Goal: Obtain resource: Obtain resource

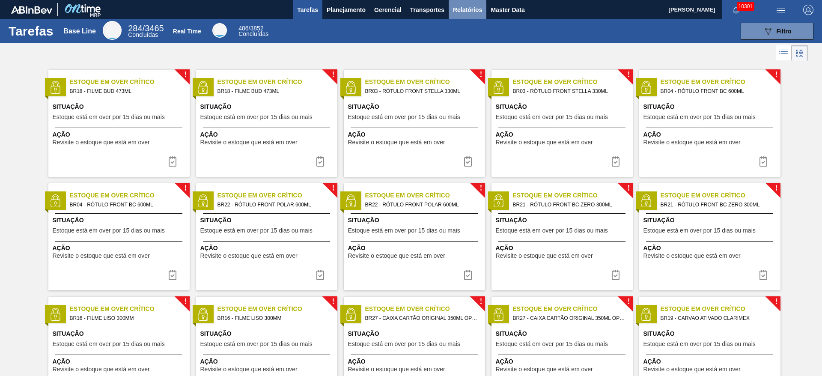
click at [463, 13] on span "Relatórios" at bounding box center [467, 10] width 29 height 10
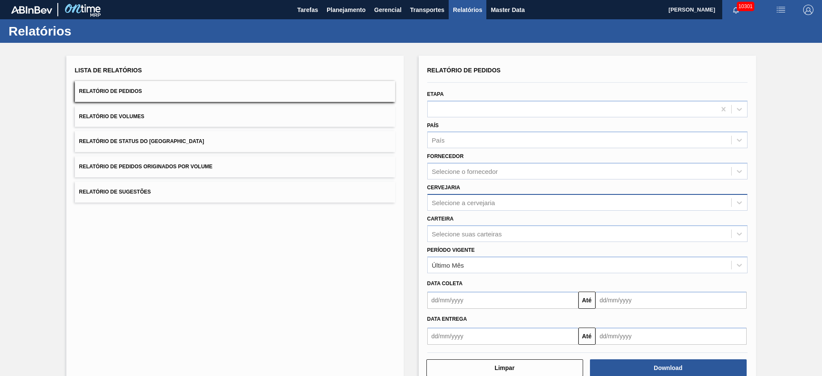
click at [491, 204] on div "Selecione a cervejaria" at bounding box center [463, 202] width 63 height 7
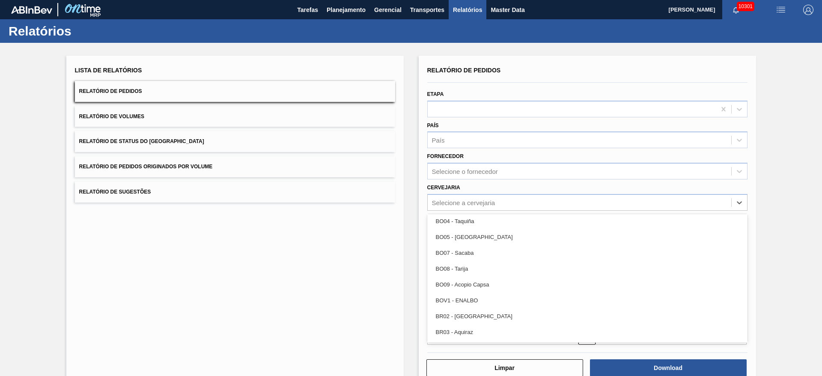
scroll to position [385, 0]
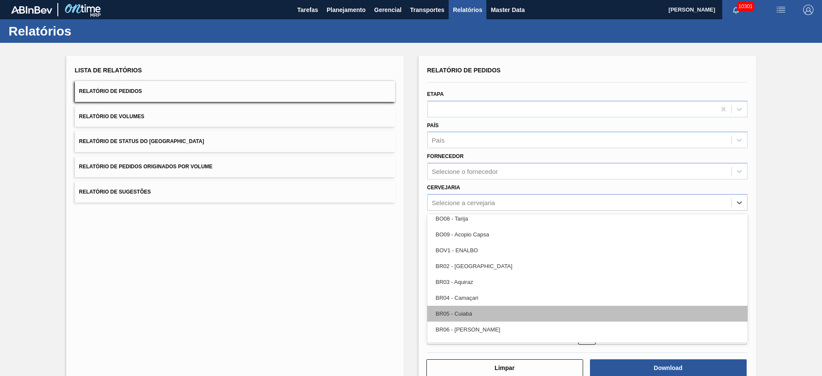
click at [479, 315] on div "BR05 - Cuiabá" at bounding box center [587, 314] width 320 height 16
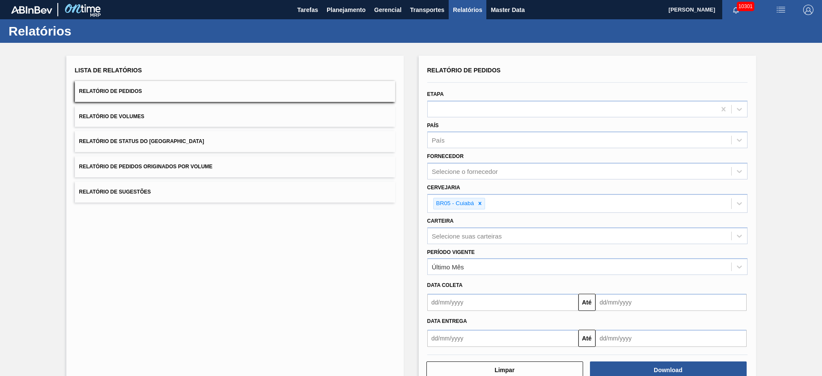
click at [480, 180] on div "Cervejaria BR05 - [GEOGRAPHIC_DATA]" at bounding box center [587, 195] width 327 height 33
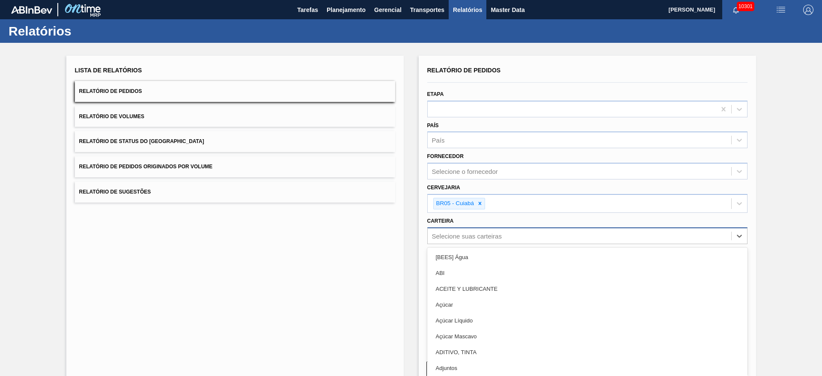
click at [471, 241] on div "Selecione suas carteiras" at bounding box center [579, 235] width 303 height 12
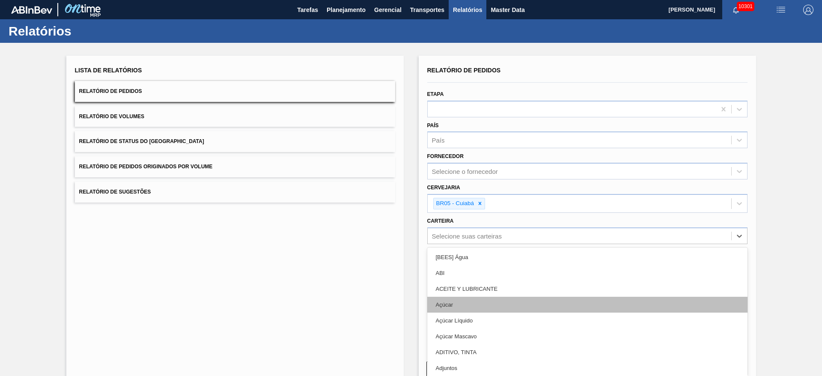
click at [465, 305] on div "Açúcar" at bounding box center [587, 305] width 320 height 16
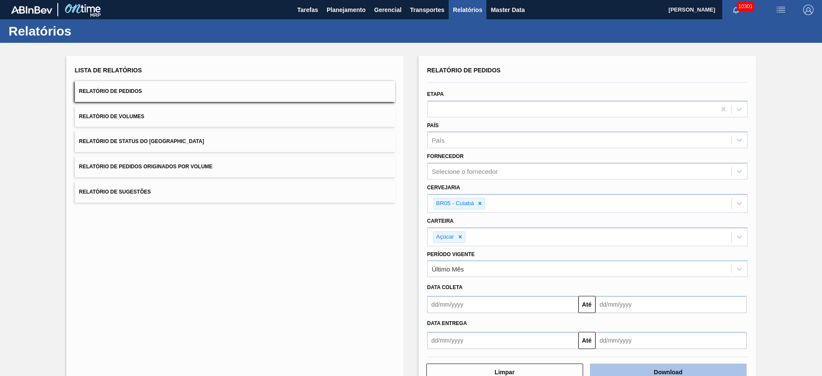
click at [655, 373] on button "Download" at bounding box center [668, 371] width 157 height 17
click at [324, 4] on button "Planejamento" at bounding box center [346, 9] width 48 height 19
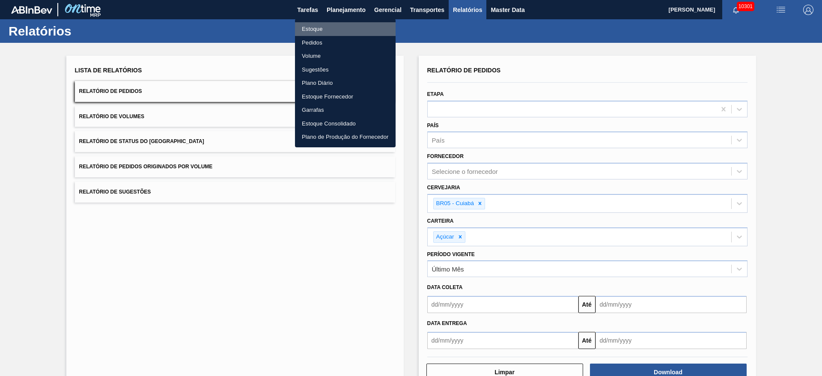
click at [324, 30] on li "Estoque" at bounding box center [345, 29] width 101 height 14
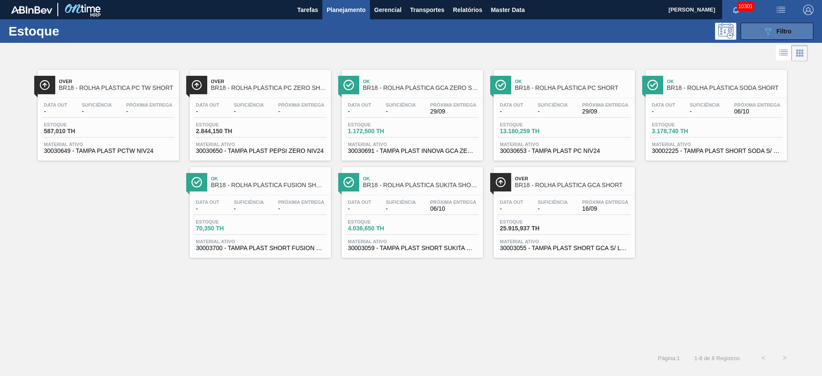
click at [756, 32] on button "089F7B8B-B2A5-4AFE-B5C0-19BA573D28AC Filtro" at bounding box center [776, 31] width 73 height 17
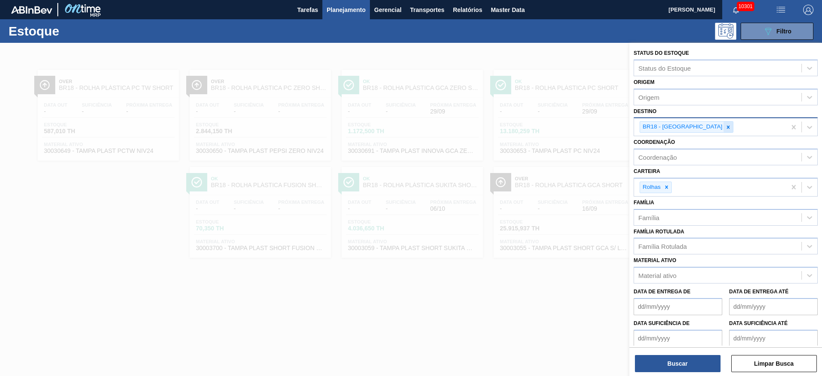
click at [727, 127] on icon at bounding box center [728, 126] width 3 height 3
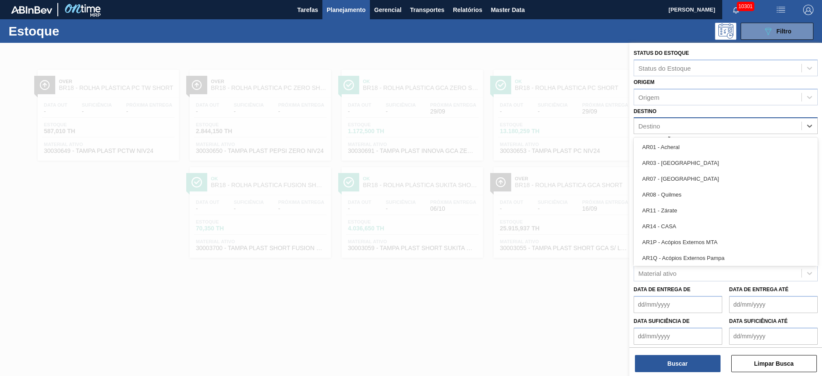
click at [701, 127] on div "Destino" at bounding box center [717, 126] width 167 height 12
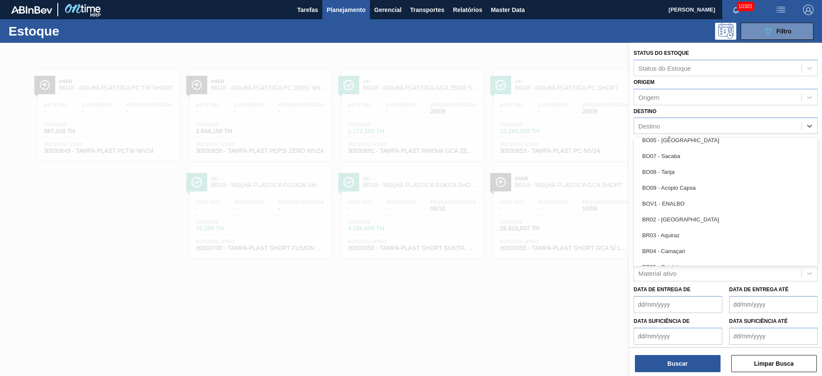
scroll to position [381, 0]
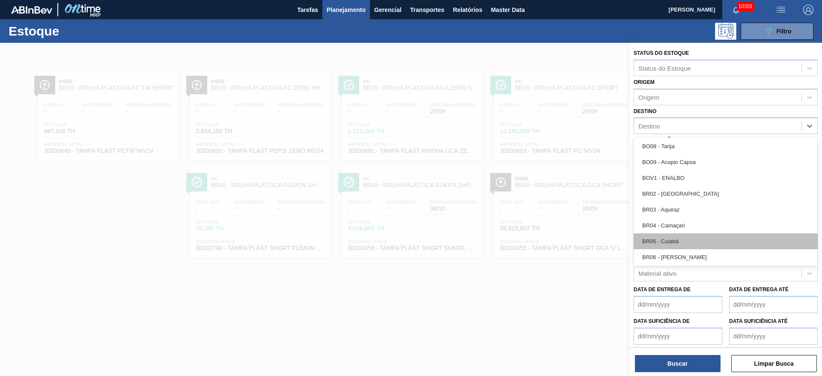
click at [674, 242] on div "BR05 - Cuiabá" at bounding box center [725, 241] width 184 height 16
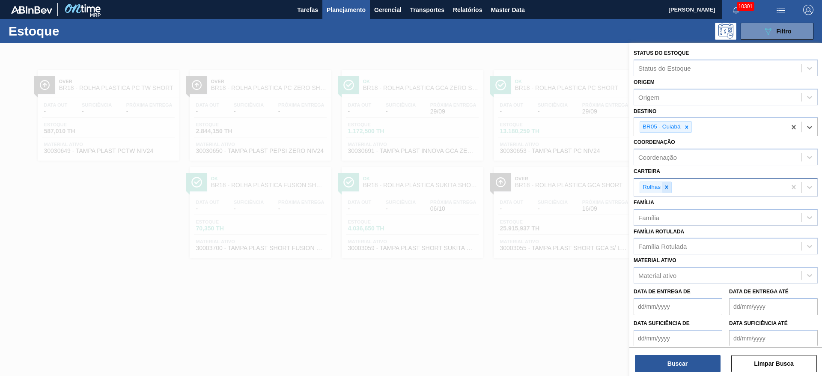
click at [669, 185] on icon at bounding box center [666, 187] width 6 height 6
click at [669, 185] on div "Rolhas" at bounding box center [710, 187] width 152 height 18
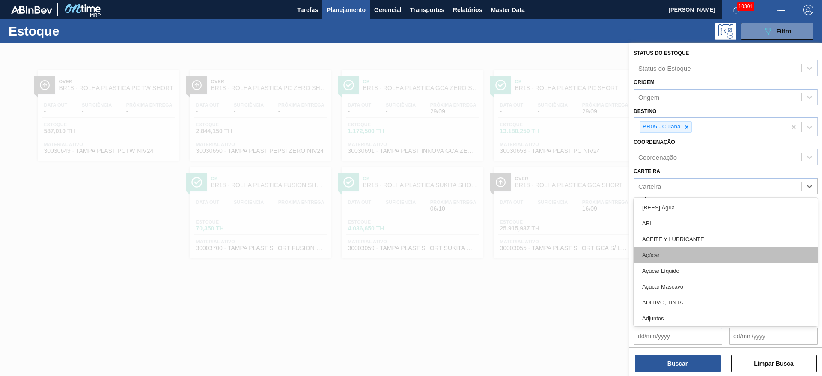
click at [664, 255] on div "Açúcar" at bounding box center [725, 255] width 184 height 16
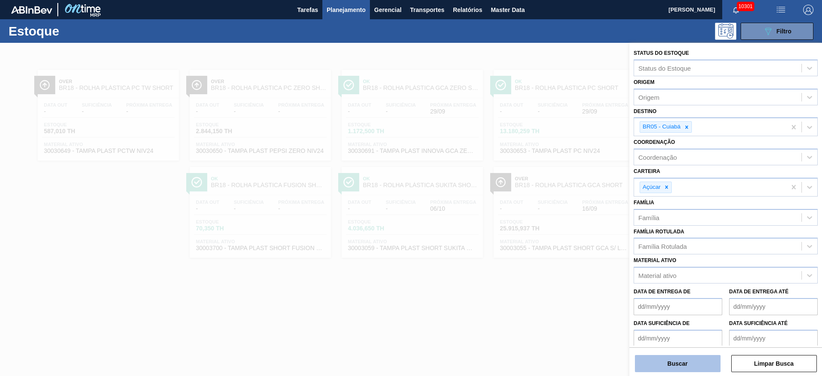
click at [666, 361] on button "Buscar" at bounding box center [678, 363] width 86 height 17
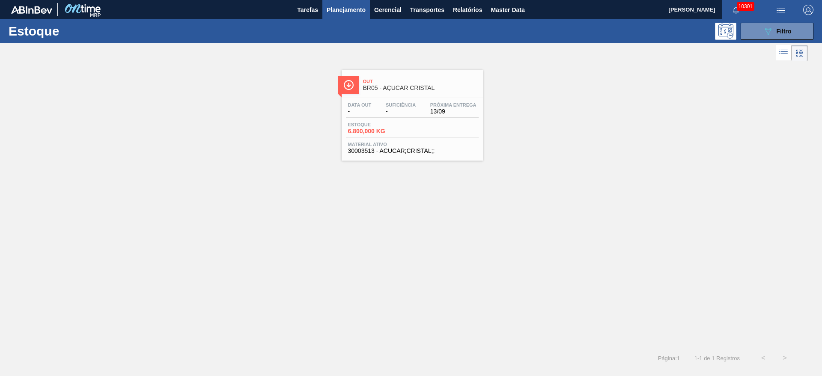
click at [365, 86] on span "BR05 - AÇÚCAR CRISTAL" at bounding box center [421, 88] width 116 height 6
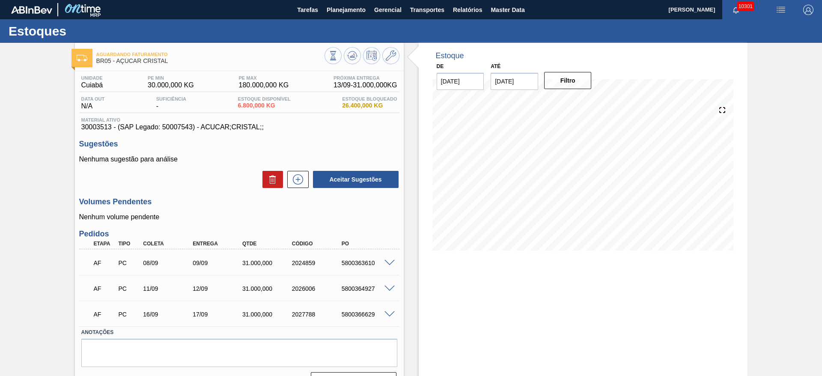
scroll to position [21, 0]
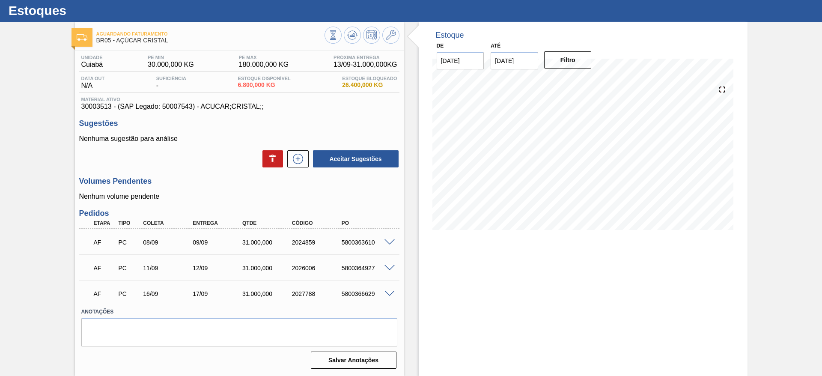
click at [361, 294] on div "5800366629" at bounding box center [367, 293] width 56 height 7
copy div "5800366629"
click at [361, 294] on div "5800366629" at bounding box center [367, 293] width 56 height 7
click at [360, 267] on div "5800364927" at bounding box center [367, 267] width 56 height 7
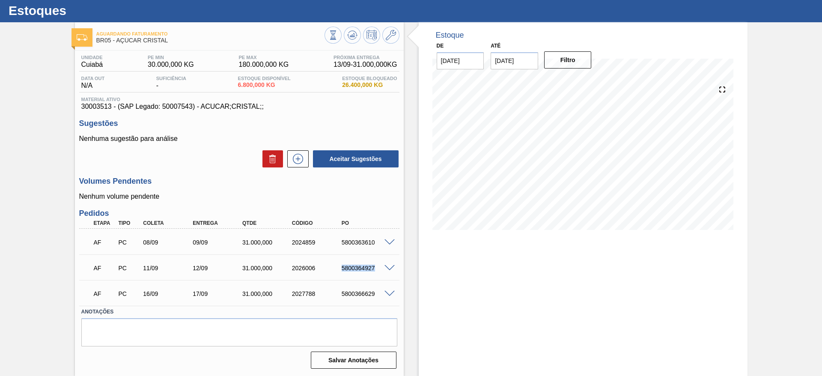
copy div "5800364927"
drag, startPoint x: 375, startPoint y: 241, endPoint x: 90, endPoint y: 241, distance: 285.0
click at [90, 241] on div "AF PC 08/09 09/09 31.000,000 2024859 5800363610" at bounding box center [236, 241] width 297 height 17
copy div "AF PC 08/09 09/09 31.000,000 2024859 5800363610"
